Goal: Information Seeking & Learning: Learn about a topic

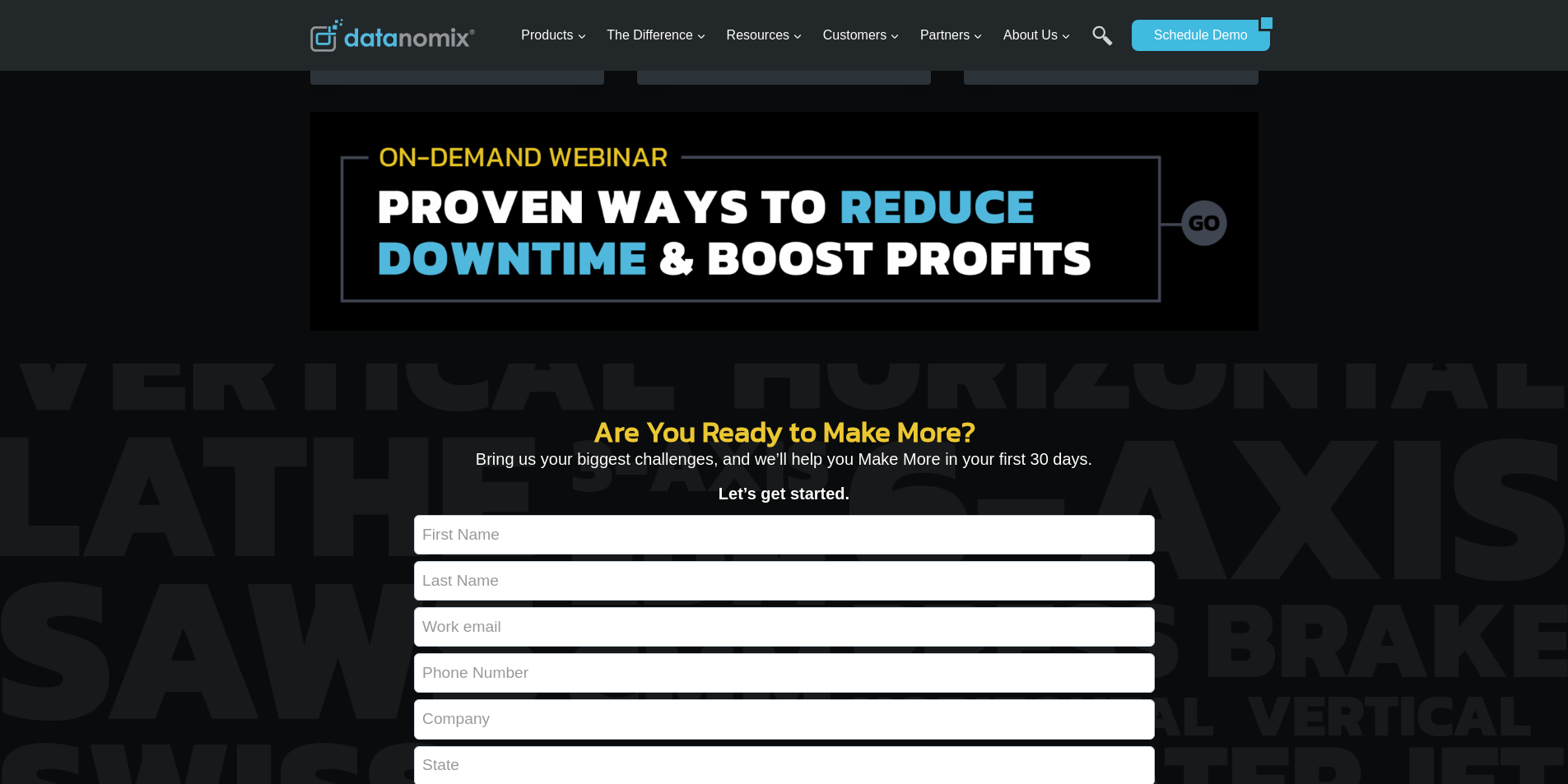
scroll to position [5761, 0]
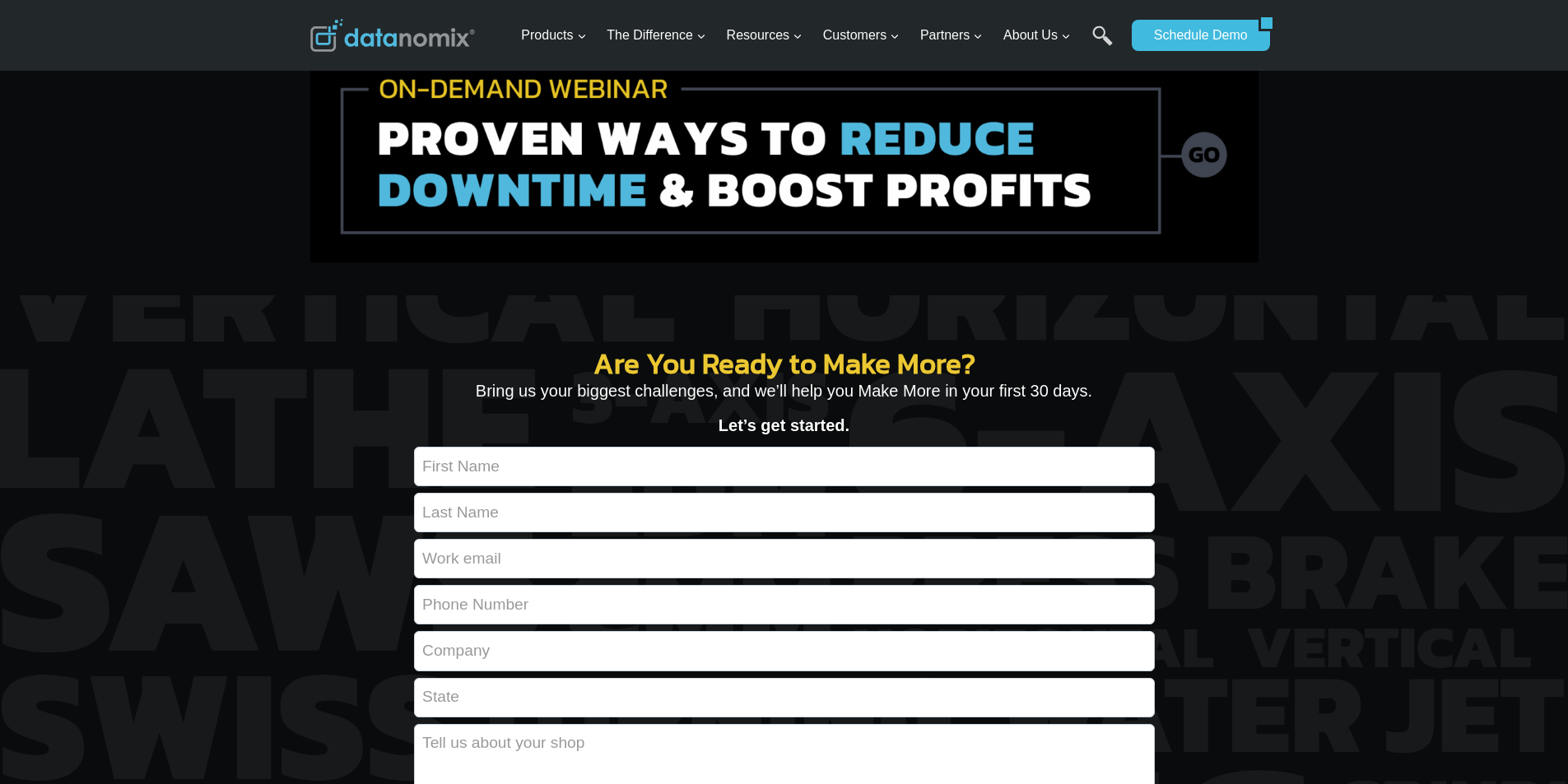
click at [798, 262] on img at bounding box center [784, 152] width 948 height 219
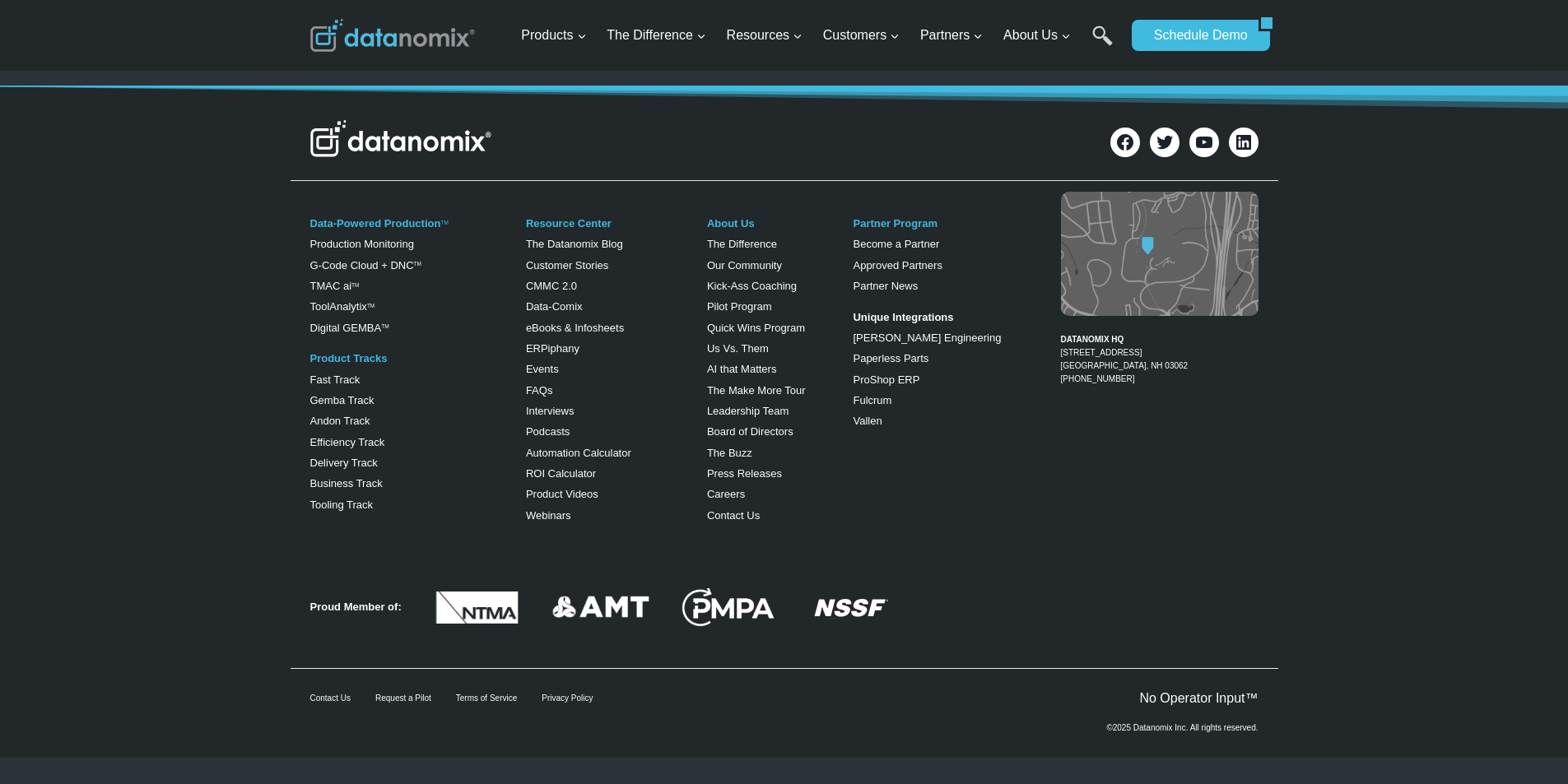
scroll to position [2319, 0]
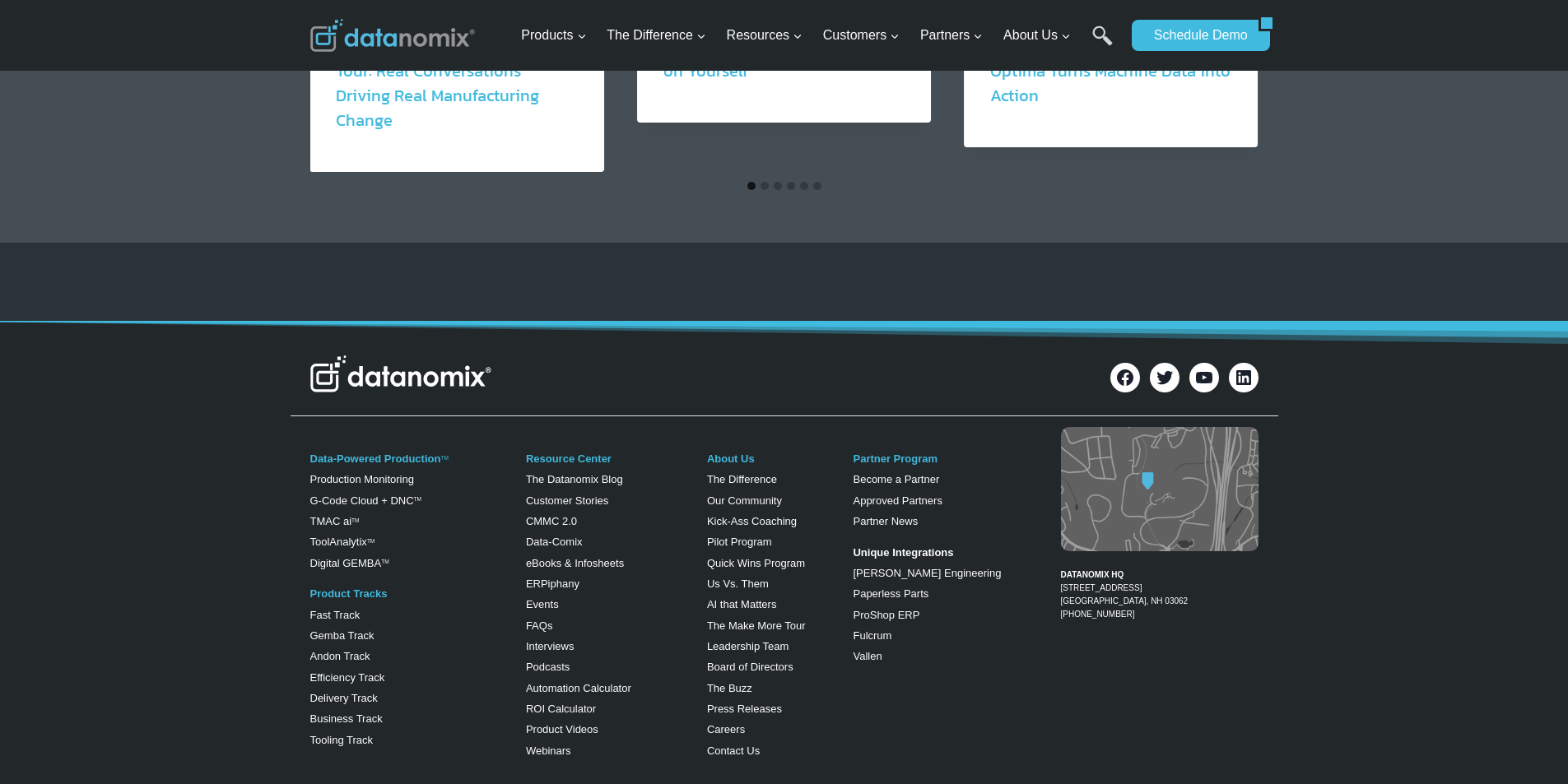
scroll to position [1221, 0]
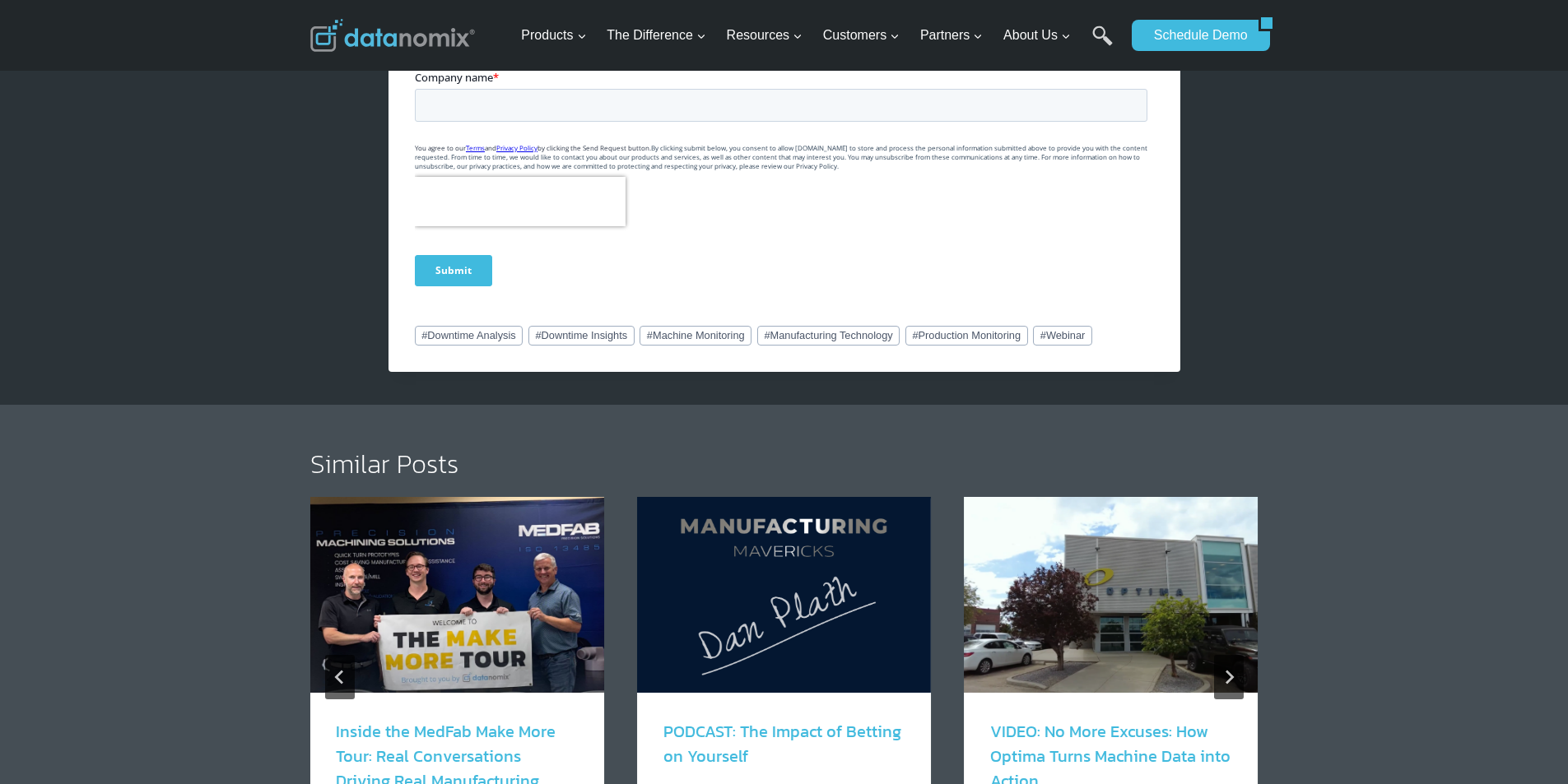
click at [339, 536] on img "1 of 6" at bounding box center [456, 594] width 294 height 196
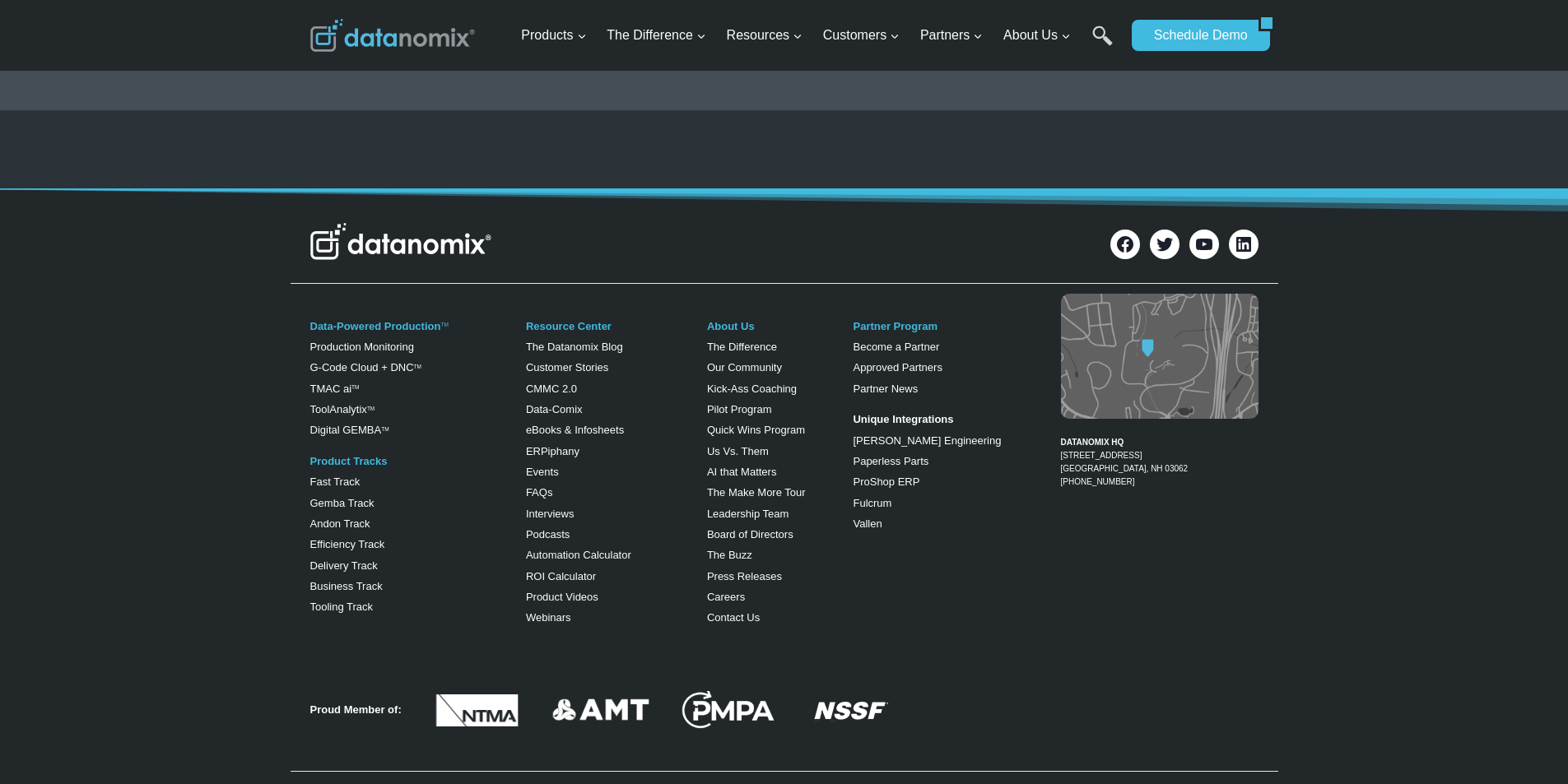
scroll to position [4047, 0]
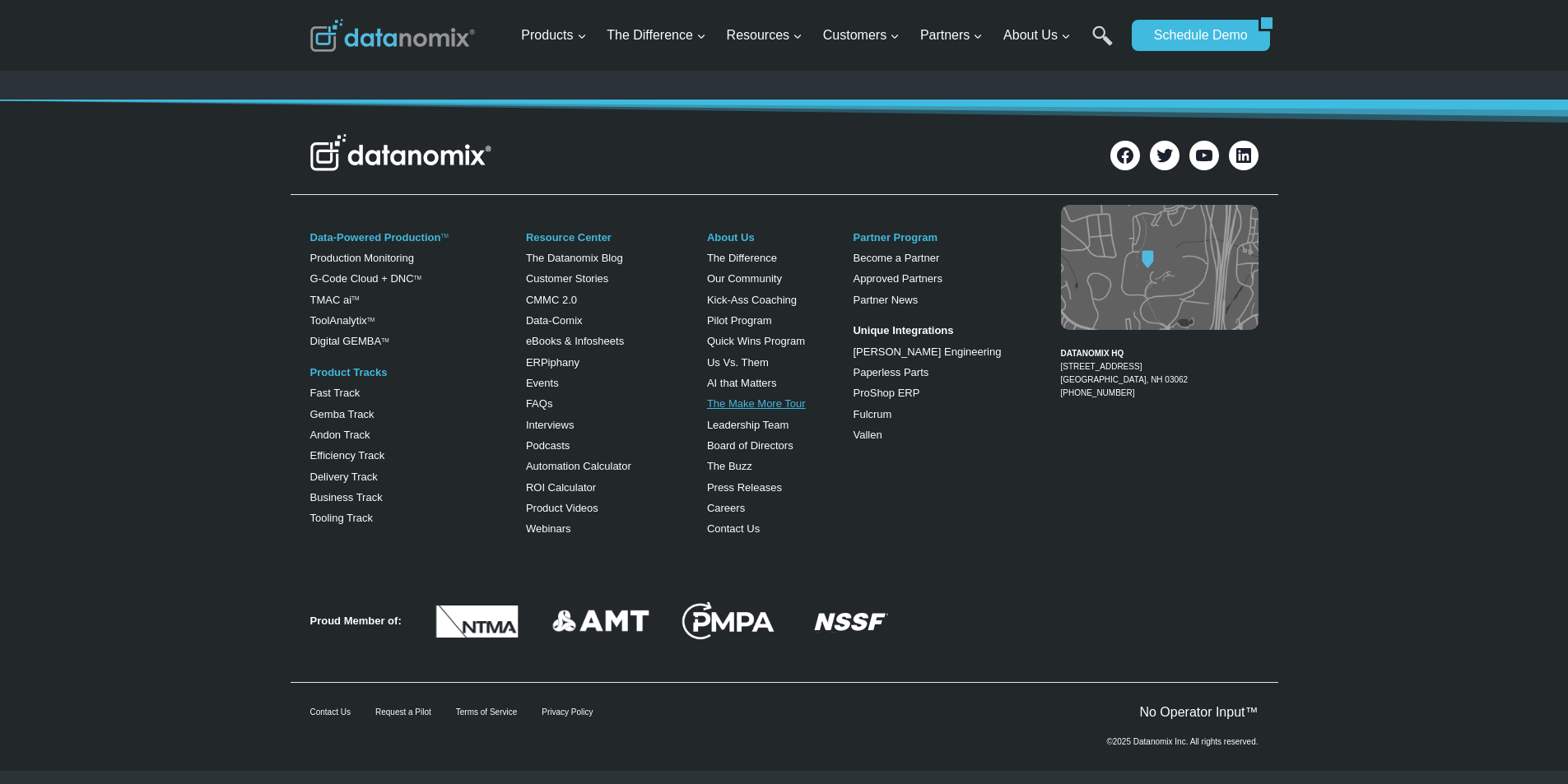
click at [717, 410] on link "The Make More Tour" at bounding box center [756, 404] width 99 height 13
